Goal: Navigation & Orientation: Find specific page/section

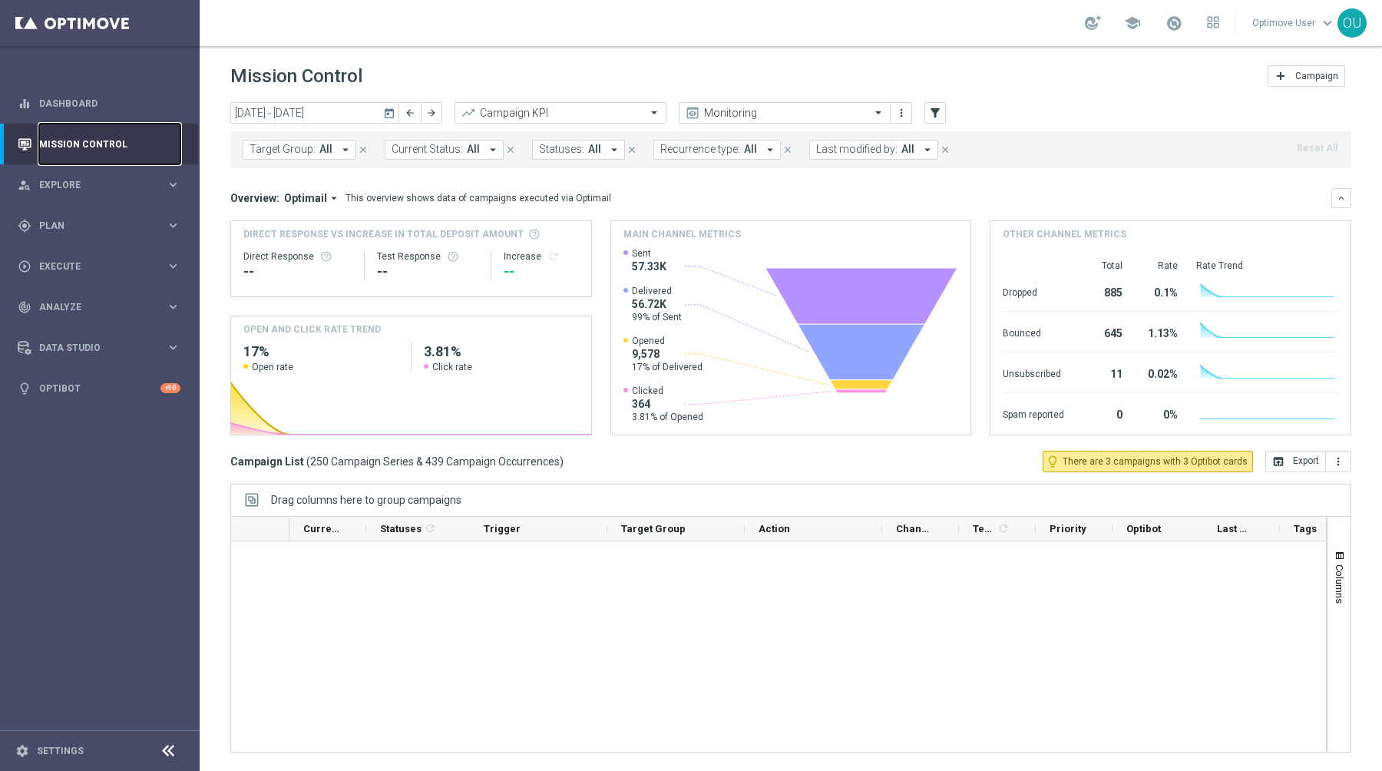
scroll to position [846, 0]
